Goal: Transaction & Acquisition: Subscribe to service/newsletter

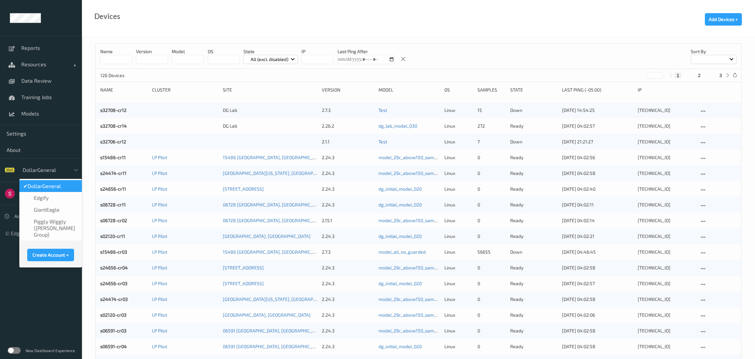
click at [61, 170] on div at bounding box center [45, 170] width 44 height 8
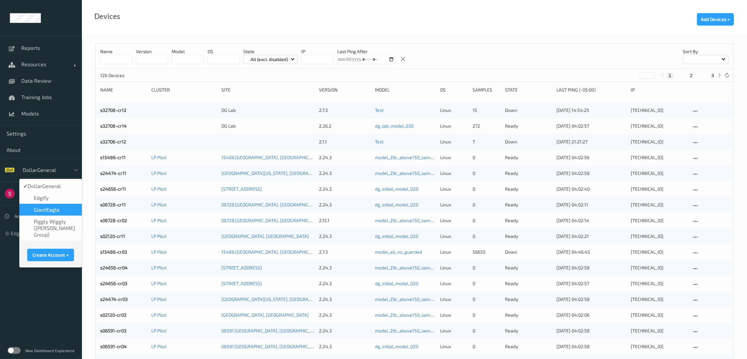
click at [46, 209] on span "GiantEagle" at bounding box center [47, 209] width 26 height 7
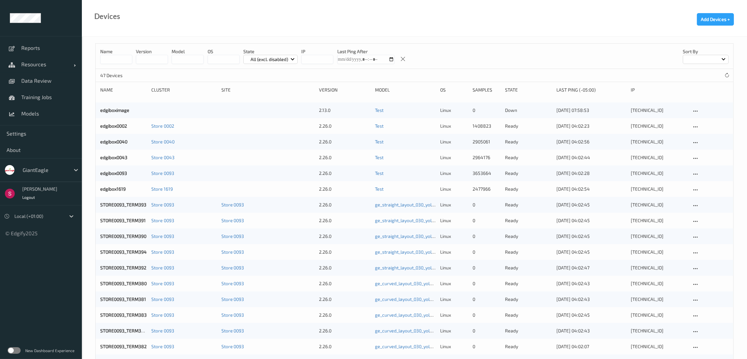
click at [12, 350] on label at bounding box center [14, 350] width 13 height 7
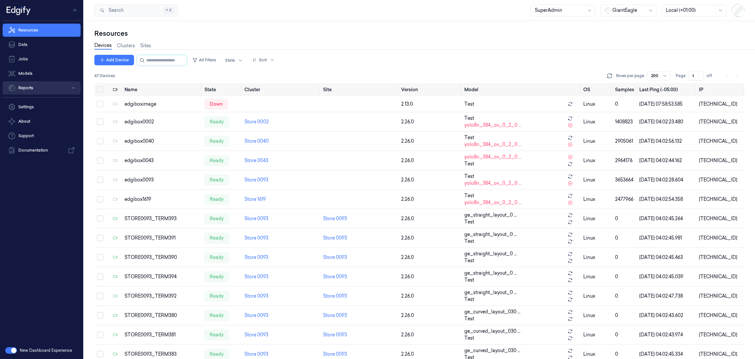
click at [41, 87] on button "Reports" at bounding box center [42, 87] width 78 height 13
click at [30, 100] on link "Loss Prevention" at bounding box center [47, 101] width 68 height 11
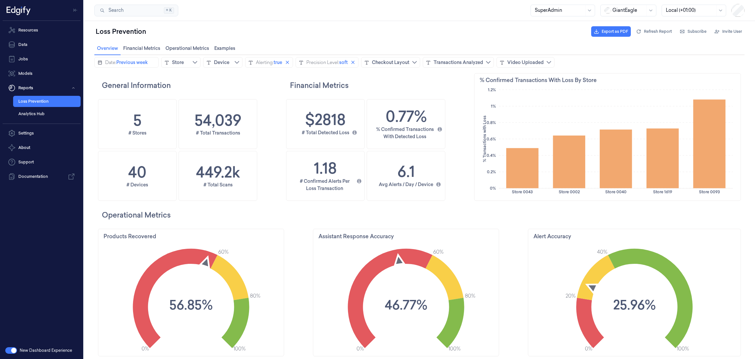
scroll to position [200, 31]
click at [36, 133] on link "Settings" at bounding box center [42, 132] width 78 height 13
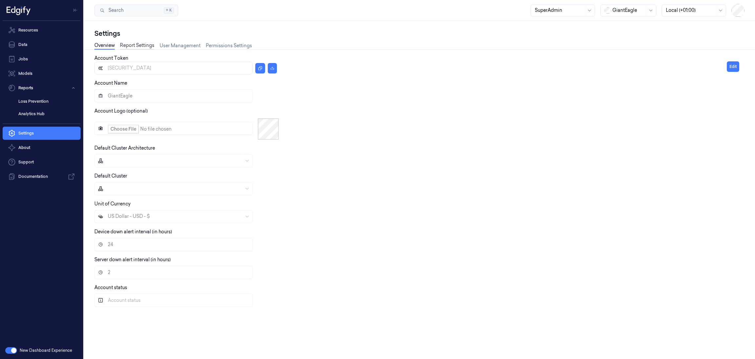
click at [126, 44] on link "Report Settings" at bounding box center [137, 46] width 34 height 8
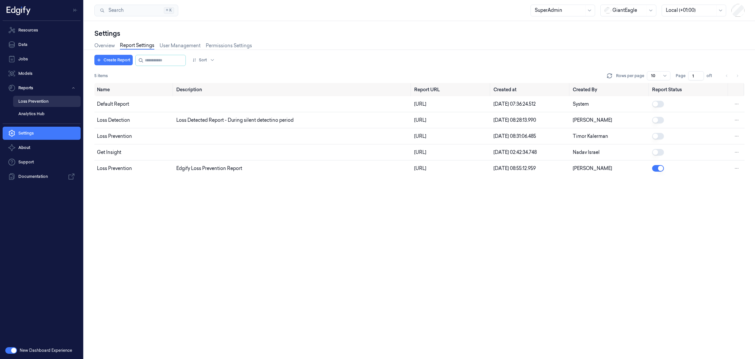
click at [38, 99] on link "Loss Prevention" at bounding box center [47, 101] width 68 height 11
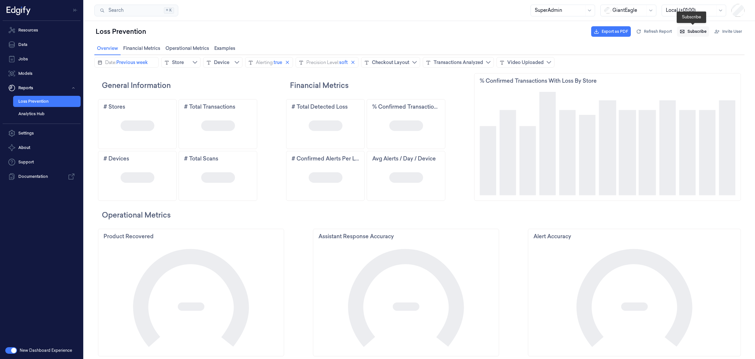
click at [688, 35] on button "Subscribe" at bounding box center [693, 31] width 32 height 10
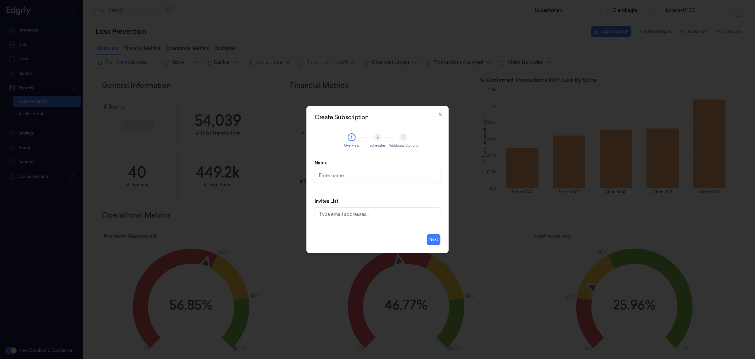
click at [330, 175] on input "Name" at bounding box center [378, 175] width 126 height 13
type input "Weekly Loss Prevention Report"
click at [341, 213] on div at bounding box center [378, 214] width 119 height 7
type input "sahilp@edgify.ai"
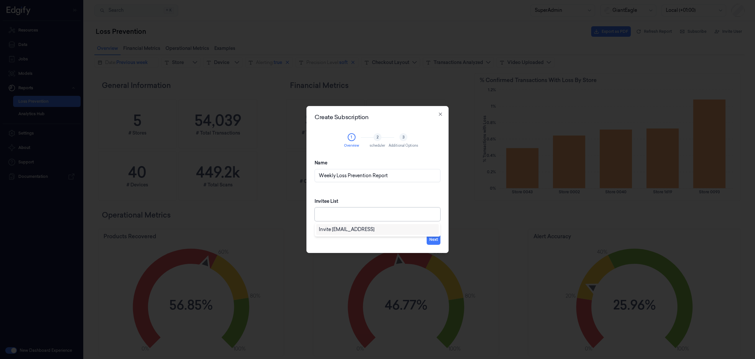
click at [372, 190] on div "Name Weekly Loss Prevention Report Invitee List 1 result available for search t…" at bounding box center [378, 190] width 126 height 72
click at [363, 211] on div at bounding box center [378, 214] width 119 height 7
type input "sahilp@edgify.ai"
click at [356, 230] on div "Invite sahilp@edgify.ai" at bounding box center [347, 229] width 56 height 7
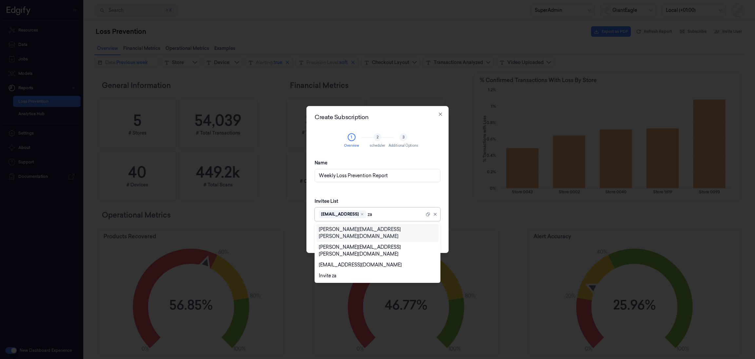
type input "z"
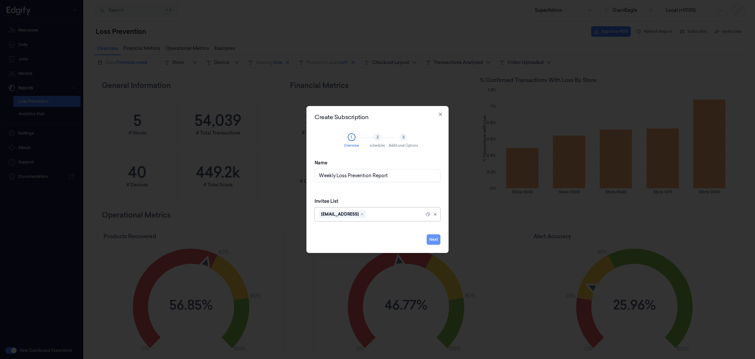
click at [431, 239] on button "Next" at bounding box center [434, 239] width 14 height 10
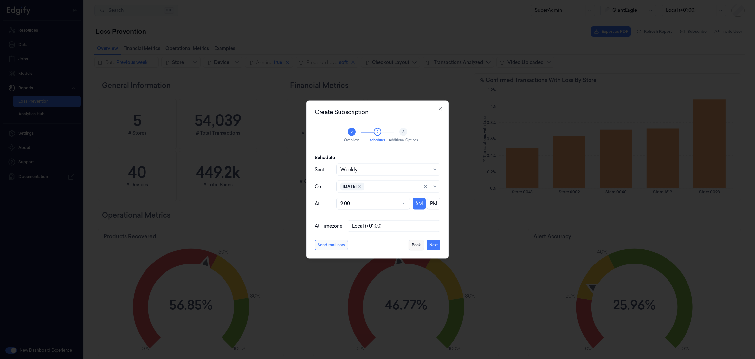
click at [413, 243] on button "Back" at bounding box center [416, 245] width 15 height 10
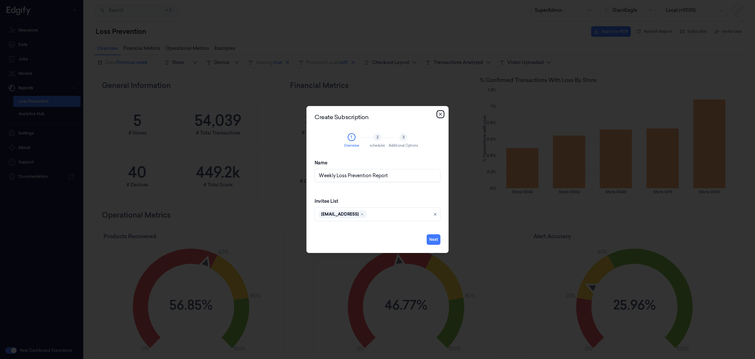
click at [438, 114] on icon "button" at bounding box center [440, 113] width 5 height 5
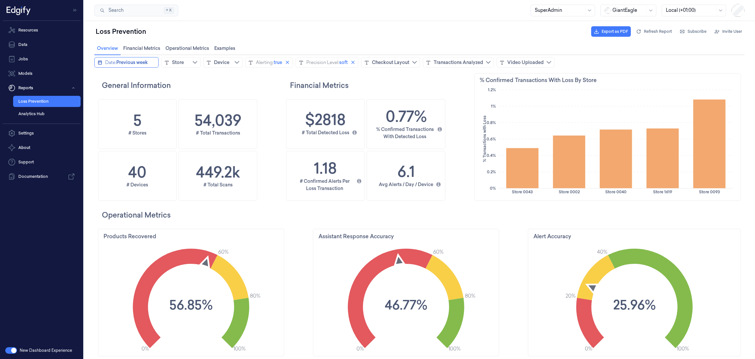
click at [105, 63] on div "Date:" at bounding box center [110, 62] width 11 height 7
click at [100, 78] on icon "chevronleft icon" at bounding box center [100, 75] width 5 height 5
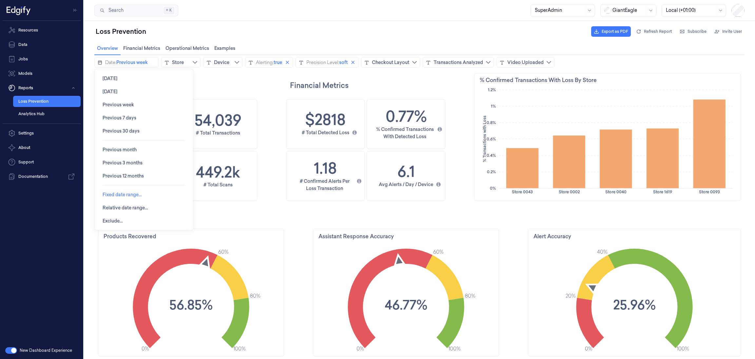
click at [112, 191] on span "Fixed date range…" at bounding box center [122, 194] width 39 height 12
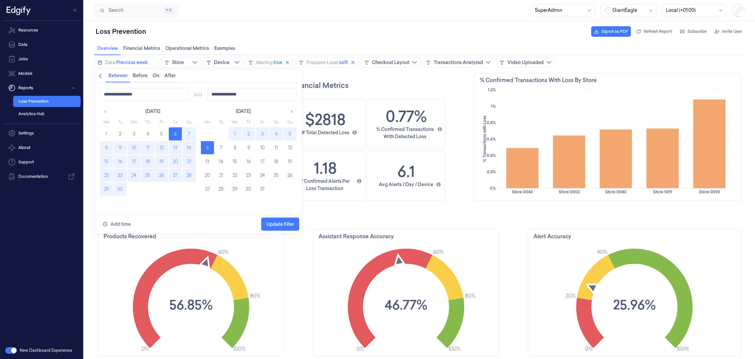
click at [105, 162] on button "15" at bounding box center [106, 161] width 13 height 13
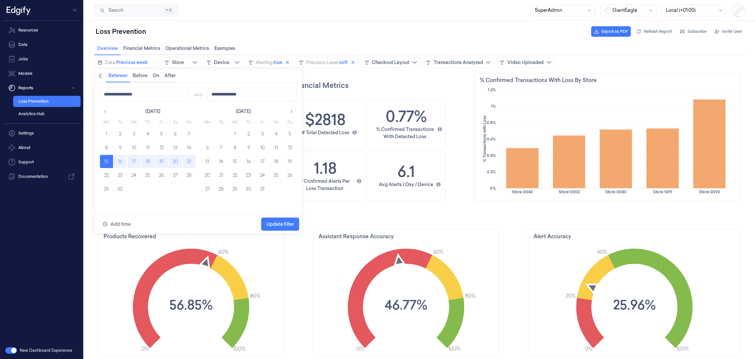
click at [188, 160] on button "21" at bounding box center [189, 161] width 13 height 13
type input "**********"
click at [277, 227] on span "Update filter" at bounding box center [280, 224] width 28 height 12
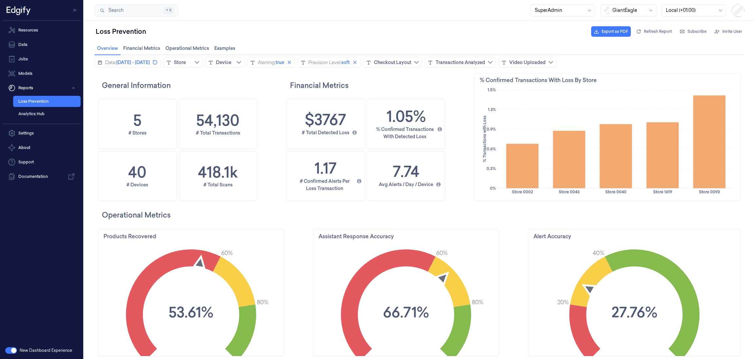
scroll to position [200, 273]
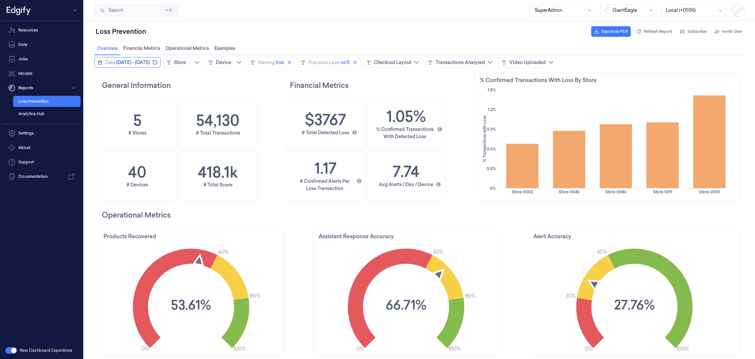
click at [150, 60] on span "September 15, 2025 - September 21, 2025" at bounding box center [132, 62] width 33 height 7
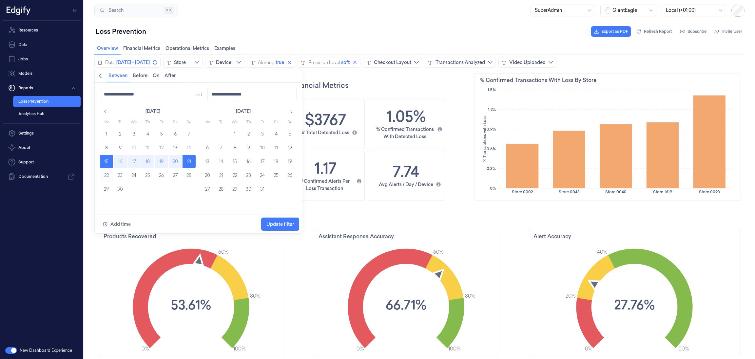
click at [107, 173] on button "22" at bounding box center [106, 174] width 13 height 13
click at [187, 175] on button "28" at bounding box center [189, 174] width 13 height 13
type input "**********"
click at [288, 222] on span "Update filter" at bounding box center [280, 223] width 28 height 5
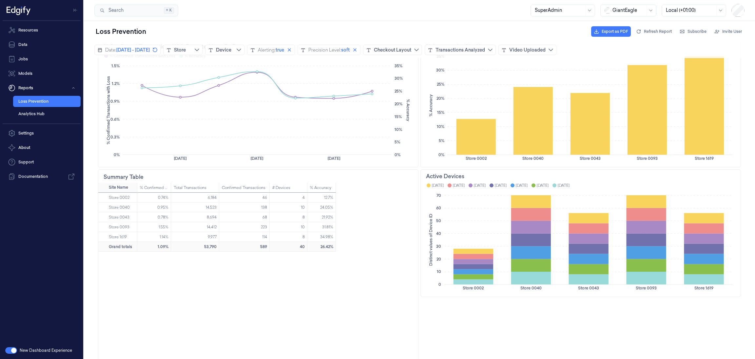
scroll to position [0, 0]
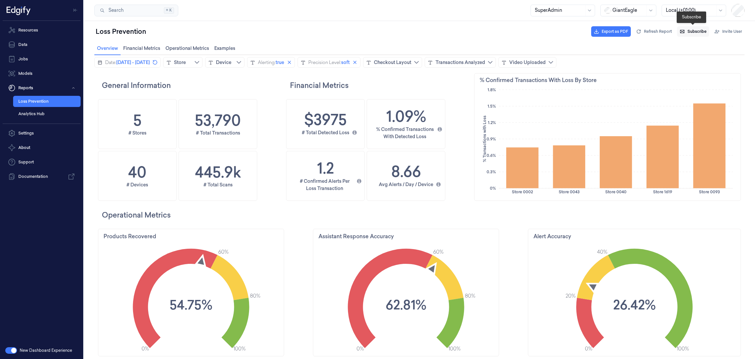
click at [703, 28] on button "Subscribe" at bounding box center [693, 31] width 32 height 10
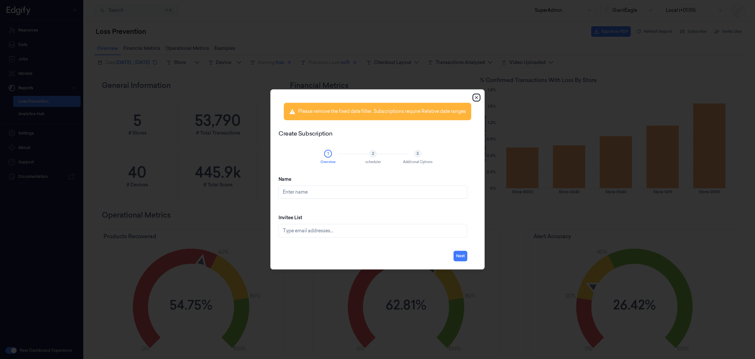
click at [477, 98] on icon "button" at bounding box center [476, 97] width 3 height 3
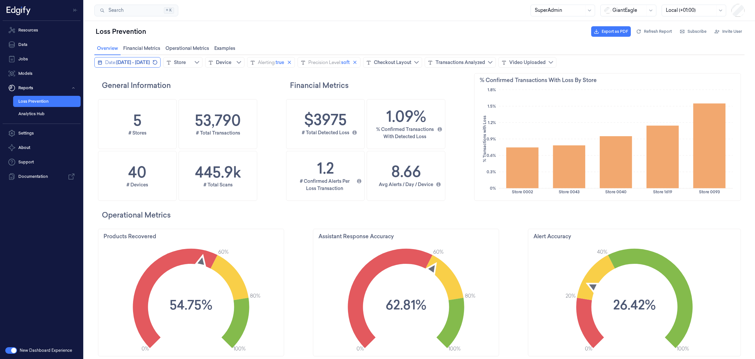
click at [112, 62] on div "Date:" at bounding box center [110, 62] width 11 height 7
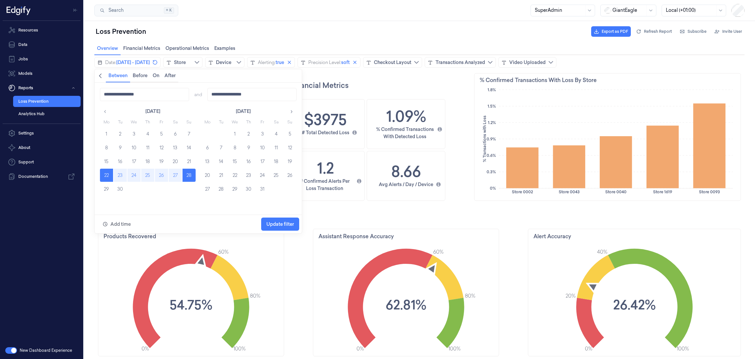
click at [102, 76] on icon "chevronleft icon" at bounding box center [100, 75] width 5 height 5
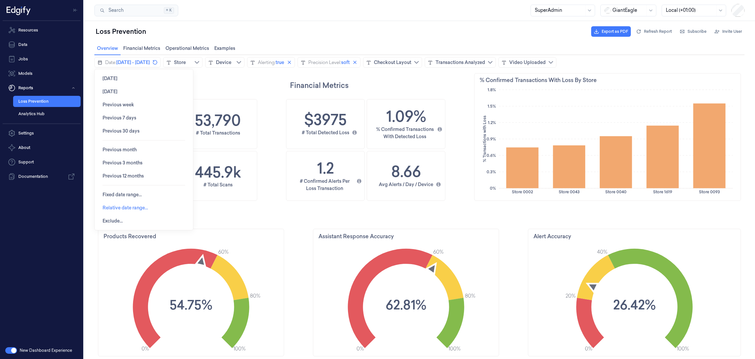
click at [136, 210] on span "Relative date range…" at bounding box center [126, 207] width 46 height 12
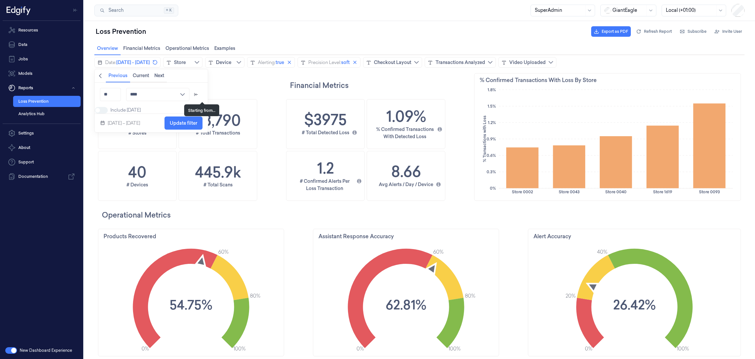
click at [199, 92] on icon "arrow_left_to_line icon" at bounding box center [195, 94] width 5 height 5
drag, startPoint x: 143, startPoint y: 93, endPoint x: 135, endPoint y: 95, distance: 8.1
click at [135, 95] on input "**" at bounding box center [141, 94] width 21 height 13
click at [146, 93] on input "***" at bounding box center [141, 94] width 21 height 13
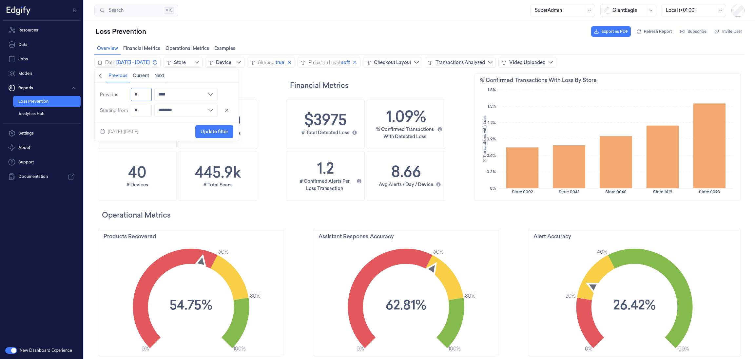
type input "*"
drag, startPoint x: 144, startPoint y: 107, endPoint x: 131, endPoint y: 108, distance: 12.9
click at [131, 108] on input "*" at bounding box center [141, 110] width 21 height 13
click at [168, 126] on div "Sep 22–28, 2025 Update filter" at bounding box center [167, 131] width 144 height 18
click at [213, 93] on input "****" at bounding box center [185, 94] width 63 height 13
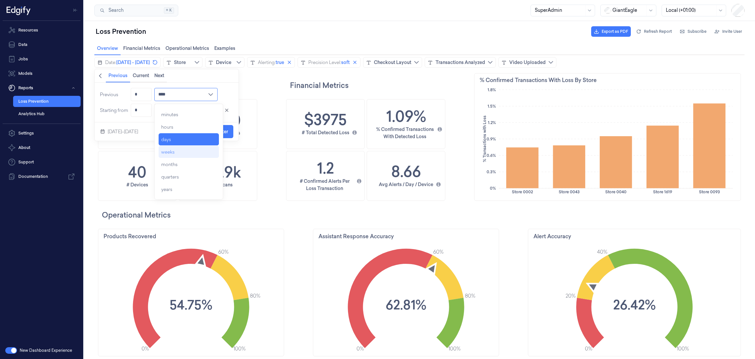
click at [182, 148] on div "weeks" at bounding box center [189, 152] width 61 height 12
type input "*****"
type input "*********"
drag, startPoint x: 144, startPoint y: 91, endPoint x: 122, endPoint y: 93, distance: 22.1
click at [122, 93] on div "Previous * ***** minutes hours days weeks months quarters years Starting from *…" at bounding box center [167, 102] width 144 height 39
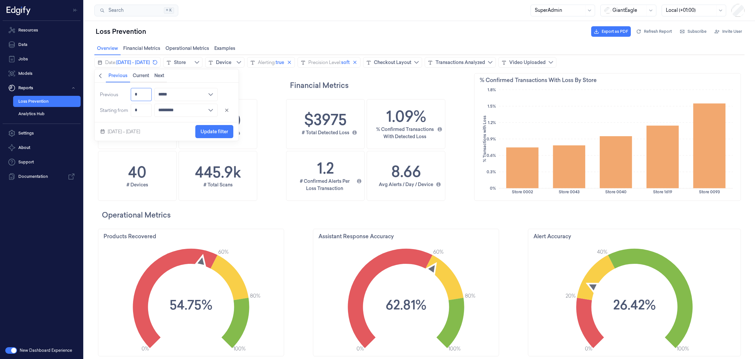
type input "*"
type input "****"
type input "*"
click at [194, 107] on input "*********" at bounding box center [185, 110] width 63 height 13
click at [184, 130] on div "weeks ago" at bounding box center [189, 130] width 61 height 12
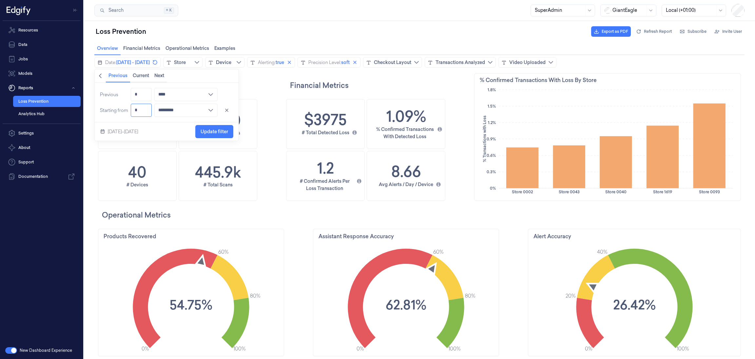
drag, startPoint x: 147, startPoint y: 111, endPoint x: 117, endPoint y: 110, distance: 29.8
click at [117, 110] on div "Previous * **** minute hour day week month quarter year Starting from * *******…" at bounding box center [167, 102] width 144 height 39
type input "*"
type input "********"
type input "*"
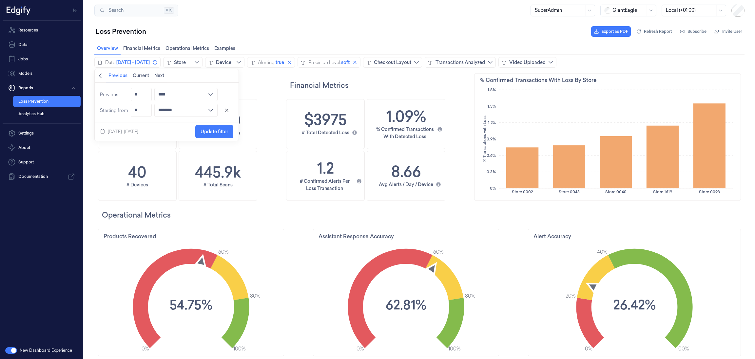
click at [159, 128] on div "Sep 22–28, 2025 Update filter" at bounding box center [167, 131] width 144 height 18
click at [219, 129] on span "Update filter" at bounding box center [215, 131] width 28 height 5
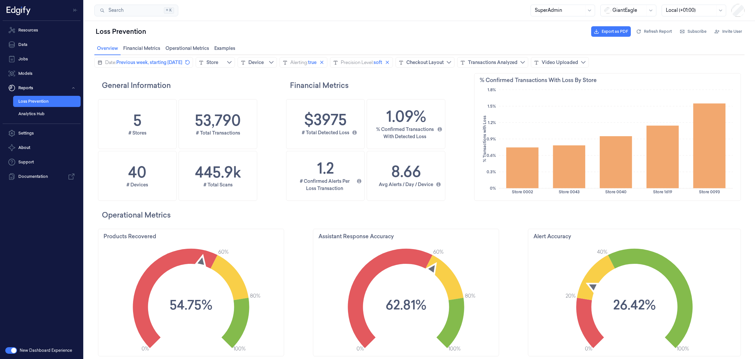
scroll to position [200, 273]
click at [686, 32] on button "Subscribe" at bounding box center [693, 31] width 32 height 10
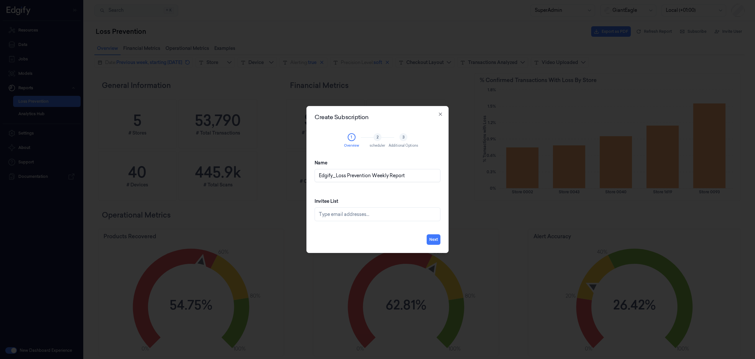
type input "Edgify_Loss Prevention Weekly Report"
click at [353, 213] on div at bounding box center [378, 214] width 119 height 7
type input "sahilp@edgify.ai"
click at [403, 196] on div "Invitee List sahilp@edgify.ai zachz@edgify.ai" at bounding box center [378, 209] width 126 height 34
click at [410, 214] on icon "Remove ,zachz@edgify.ai" at bounding box center [411, 214] width 2 height 2
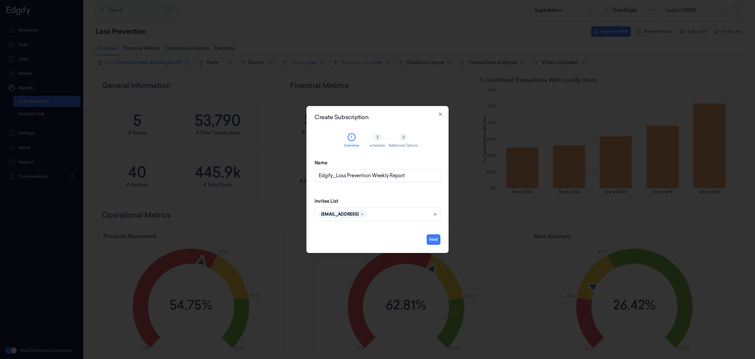
click at [397, 232] on div "Next" at bounding box center [378, 235] width 126 height 18
click at [435, 237] on button "Next" at bounding box center [434, 239] width 14 height 10
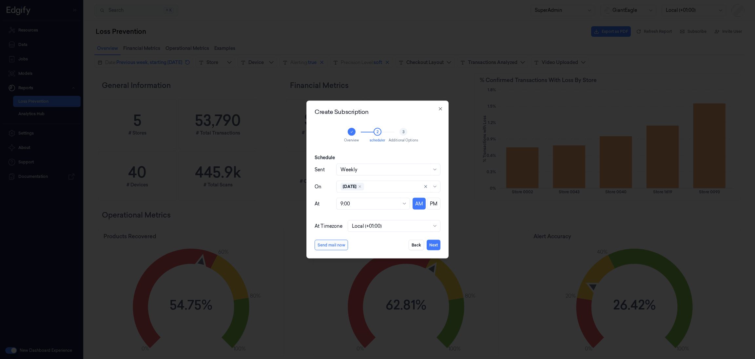
click at [396, 202] on div at bounding box center [369, 203] width 58 height 7
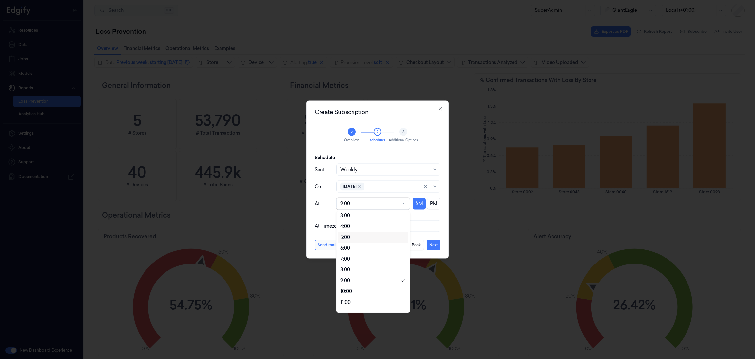
scroll to position [31, 0]
click at [358, 292] on div "11:00" at bounding box center [372, 294] width 65 height 7
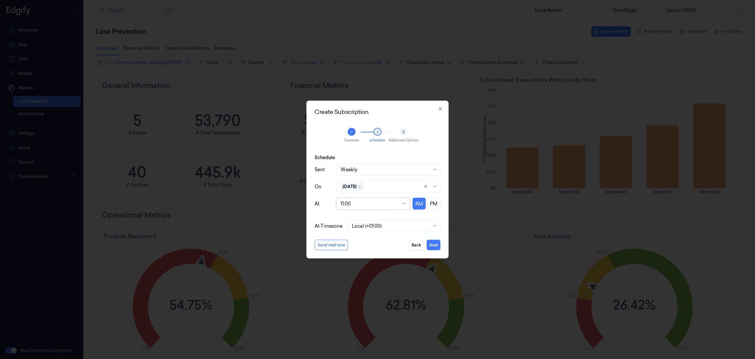
click at [406, 226] on div at bounding box center [390, 225] width 77 height 7
click at [398, 214] on div "Schedule Sent Weekly On Monday At 11:00 AM PM" at bounding box center [378, 182] width 126 height 66
click at [432, 241] on button "Next" at bounding box center [434, 245] width 14 height 10
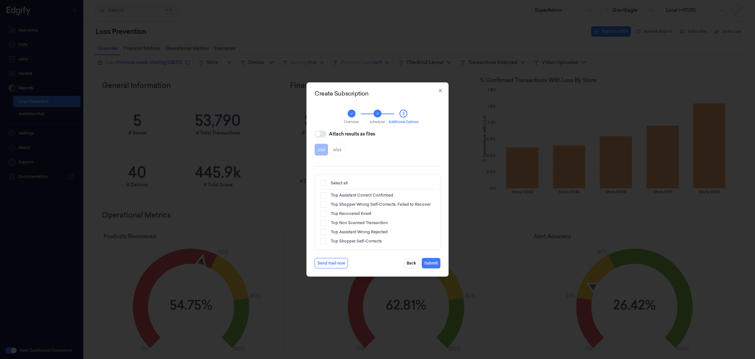
click at [323, 131] on button "Attach results as files" at bounding box center [321, 133] width 12 height 7
click at [339, 261] on button "Send mail now" at bounding box center [331, 263] width 33 height 10
click at [404, 261] on button "Back" at bounding box center [411, 263] width 15 height 10
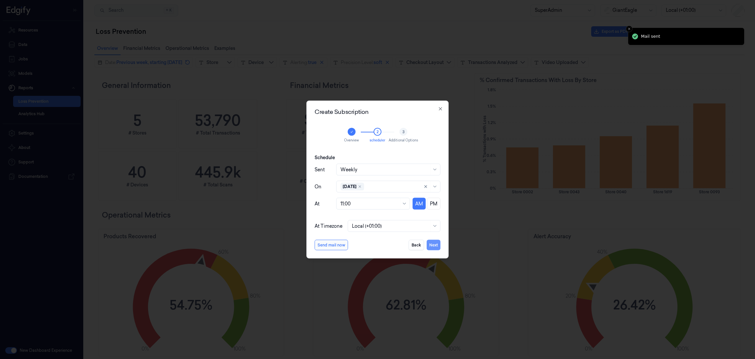
click at [439, 246] on button "Next" at bounding box center [434, 245] width 14 height 10
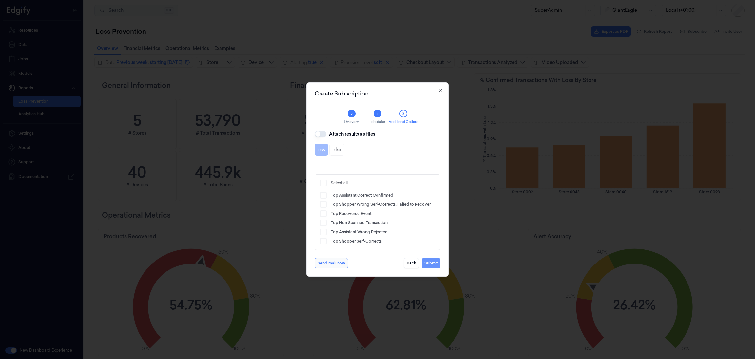
click at [432, 266] on button "Submit" at bounding box center [431, 263] width 19 height 10
click at [432, 262] on button "Submit" at bounding box center [431, 263] width 19 height 10
click at [435, 262] on button "Submit" at bounding box center [431, 263] width 19 height 10
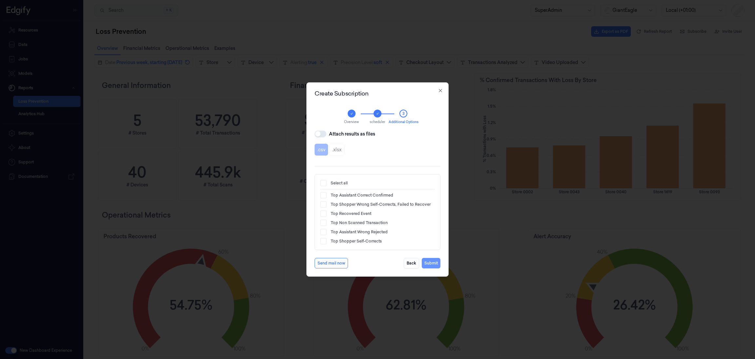
click at [435, 262] on button "Submit" at bounding box center [431, 263] width 19 height 10
click at [320, 132] on button "Attach results as files" at bounding box center [321, 133] width 12 height 7
click at [322, 131] on button "Attach results as files" at bounding box center [321, 133] width 12 height 7
type button "on"
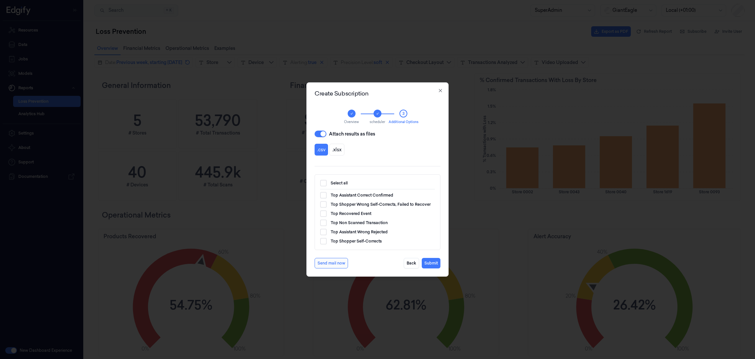
click at [325, 181] on button "Select all" at bounding box center [323, 183] width 7 height 7
click at [337, 148] on button ".xlsx" at bounding box center [336, 150] width 15 height 12
click at [436, 262] on button "Submit" at bounding box center [431, 263] width 19 height 10
click at [427, 264] on button "Submit" at bounding box center [431, 263] width 19 height 10
click at [436, 263] on button "Submit" at bounding box center [431, 263] width 19 height 10
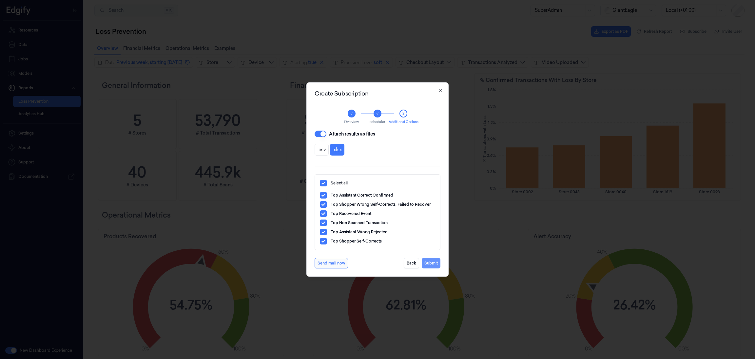
click at [436, 262] on button "Submit" at bounding box center [431, 263] width 19 height 10
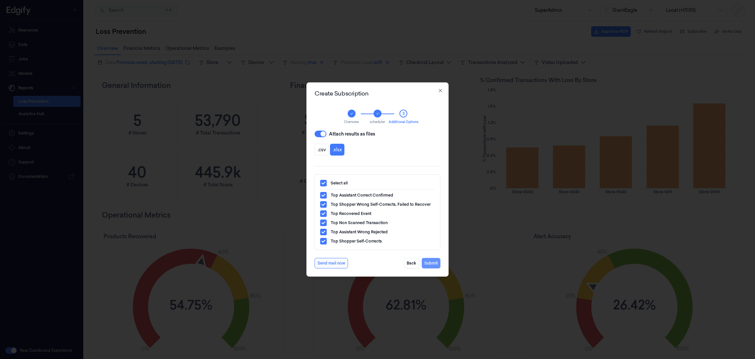
click at [436, 262] on button "Submit" at bounding box center [431, 263] width 19 height 10
click at [427, 261] on button "Submit" at bounding box center [431, 263] width 19 height 10
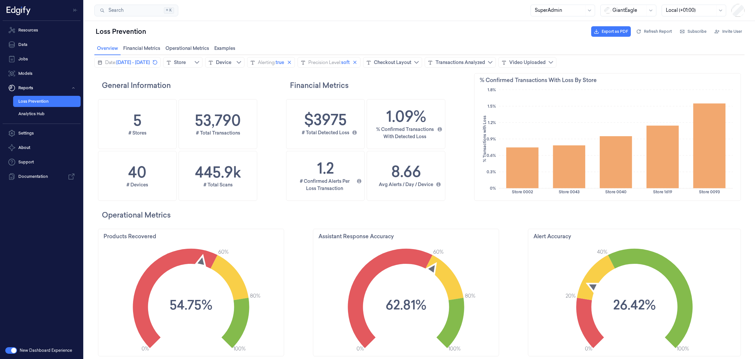
click at [14, 350] on button "button" at bounding box center [11, 350] width 12 height 7
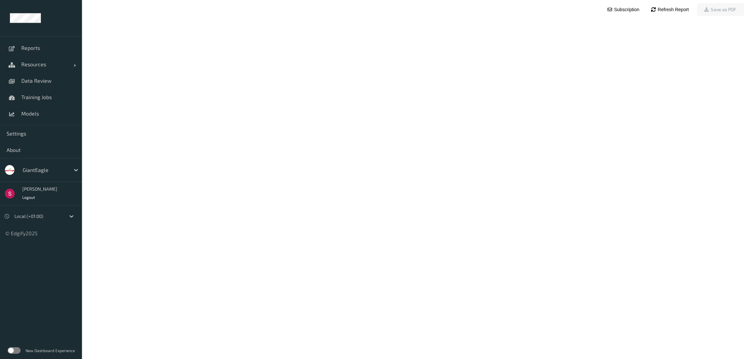
click at [14, 350] on label at bounding box center [14, 350] width 13 height 7
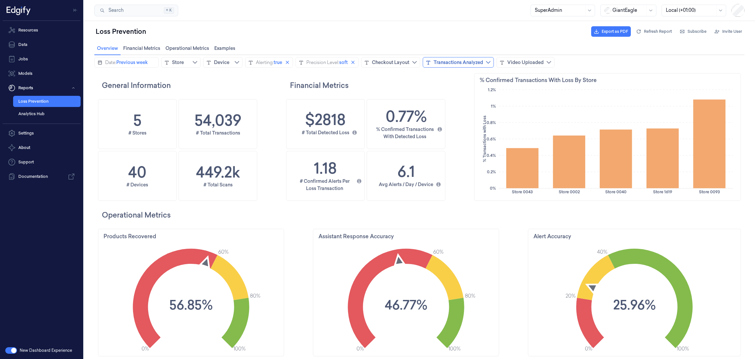
scroll to position [200, 273]
